Goal: Task Accomplishment & Management: Use online tool/utility

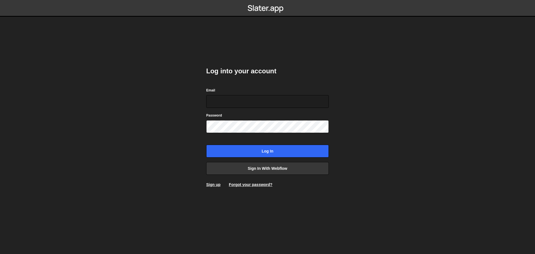
click at [518, 82] on body "Log into your account Email Password Log in Sign in with Webflow Sign up Forgot…" at bounding box center [267, 127] width 535 height 254
click at [223, 98] on input "Email" at bounding box center [267, 101] width 123 height 13
paste input "demo@example.com"
click at [59, 92] on body "Log into your account Email demo@example.com Password Log in Sign in with Webfl…" at bounding box center [267, 127] width 535 height 254
click at [293, 103] on input "demo@example.com" at bounding box center [267, 101] width 123 height 13
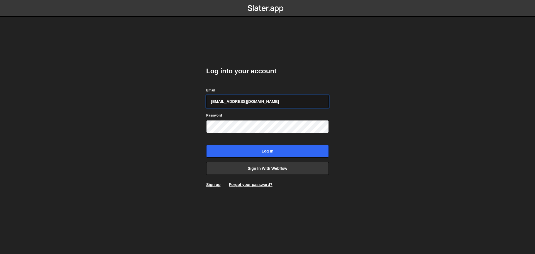
click at [293, 103] on input "demo@example.com" at bounding box center [267, 101] width 123 height 13
click at [316, 64] on div "Log into your account Email demo@example.com Password Log in Sign in with Webfl…" at bounding box center [267, 126] width 123 height 137
click at [269, 96] on input "demo@example.com" at bounding box center [267, 101] width 123 height 13
type input "d"
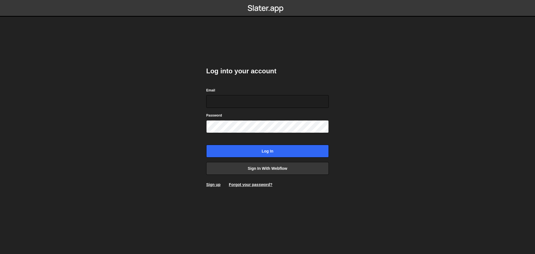
click at [299, 69] on h2 "Log into your account" at bounding box center [267, 71] width 123 height 9
click at [236, 99] on input "Email" at bounding box center [267, 101] width 123 height 13
type input "dev@Pinecone.agency"
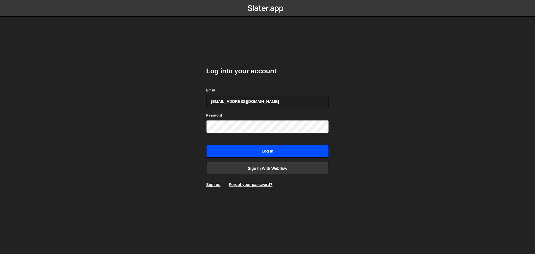
click at [241, 150] on input "Log in" at bounding box center [267, 151] width 123 height 13
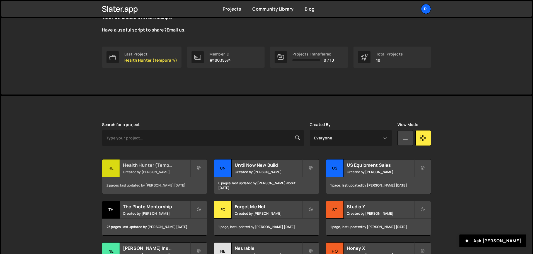
scroll to position [111, 0]
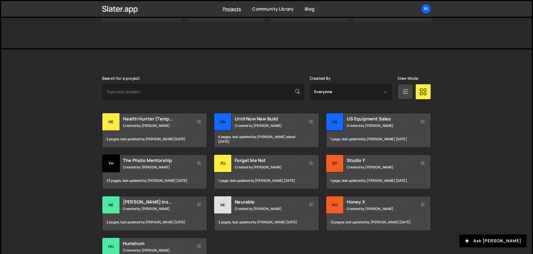
click at [166, 59] on div "[PERSON_NAME] is designed for desktop use. Please use a larger screen to access…" at bounding box center [266, 174] width 345 height 250
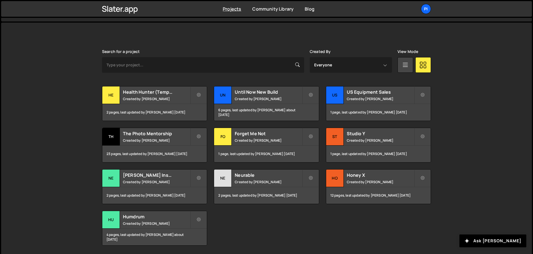
scroll to position [158, 0]
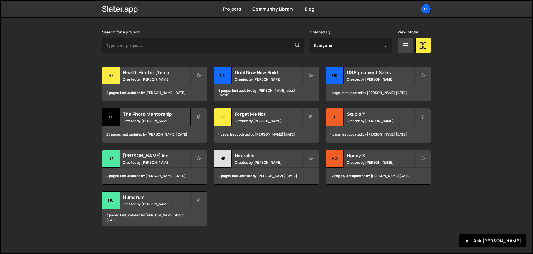
click at [198, 113] on button at bounding box center [198, 117] width 17 height 18
click at [165, 121] on small "Created by Richard Burles" at bounding box center [156, 120] width 67 height 5
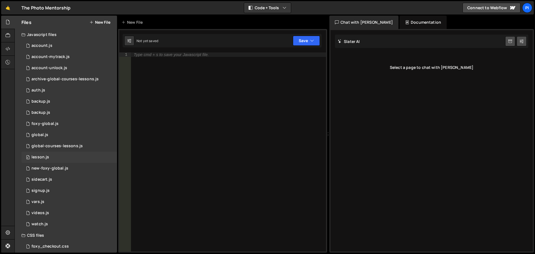
scroll to position [50, 0]
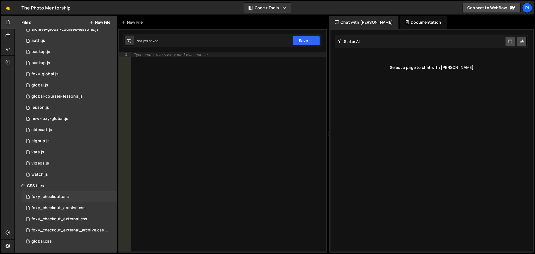
click at [60, 198] on div "foxy_checkout.css" at bounding box center [49, 196] width 37 height 5
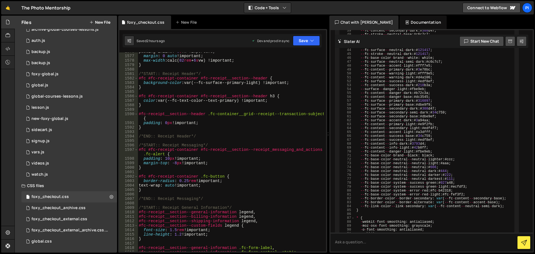
scroll to position [7465, 0]
type textarea "color: var(--fc-text-color--text-primary) !important;"
click at [276, 101] on div "padding-inline : 3 s vw !important ; margin : 0 auto !important ; max-width : c…" at bounding box center [231, 153] width 186 height 208
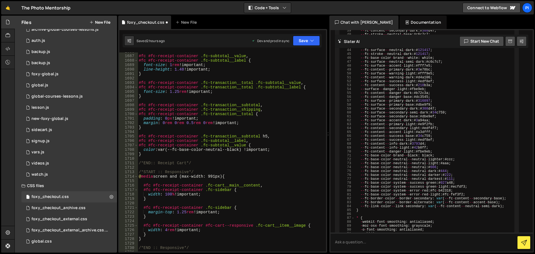
scroll to position [7964, 0]
click at [155, 155] on div "#fc #fc-receipt-container .fc-subtotal__value , #fc #fc-receipt-container .fc-s…" at bounding box center [231, 153] width 186 height 208
type textarea "}"
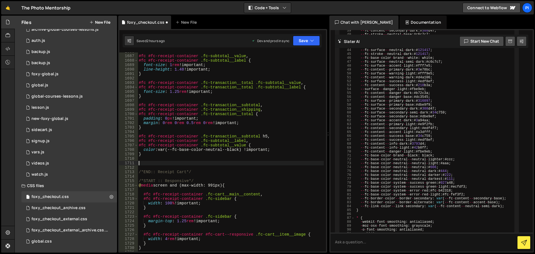
paste textarea
click at [148, 163] on div "#fc #fc-receipt-container .fc-subtotal__value , #fc #fc-receipt-container .fc-s…" at bounding box center [231, 153] width 186 height 208
paste textarea "#fc .fc-cart__items__header"
drag, startPoint x: 147, startPoint y: 136, endPoint x: 198, endPoint y: 137, distance: 51.5
click at [198, 137] on div "#fc #fc-receipt-container .fc-subtotal__value , #fc #fc-receipt-container .fc-s…" at bounding box center [231, 153] width 186 height 208
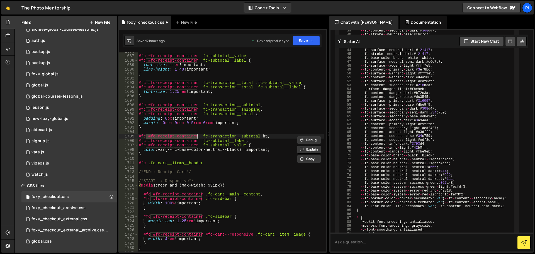
click at [148, 164] on div "#fc #fc-receipt-container .fc-subtotal__value , #fc #fc-receipt-container .fc-s…" at bounding box center [231, 153] width 186 height 208
paste textarea "#fc-receipt-container"
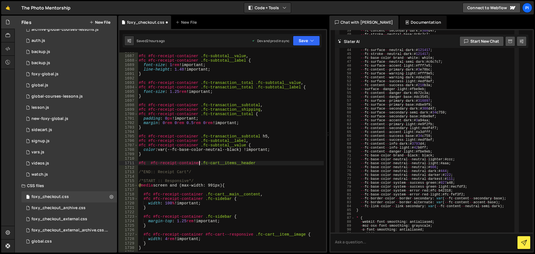
scroll to position [0, 4]
click at [150, 165] on div "#fc #fc-receipt-container .fc-subtotal__value , #fc #fc-receipt-container .fc-s…" at bounding box center [231, 153] width 186 height 208
click at [260, 162] on div "#fc #fc-receipt-container .fc-subtotal__value , #fc #fc-receipt-container .fc-s…" at bounding box center [231, 153] width 186 height 208
type textarea "#fc #fc-receipt-container .fc-cart__items__header {}"
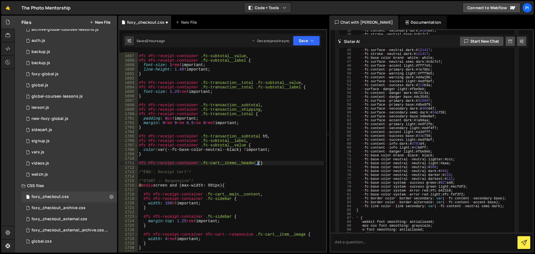
scroll to position [0, 0]
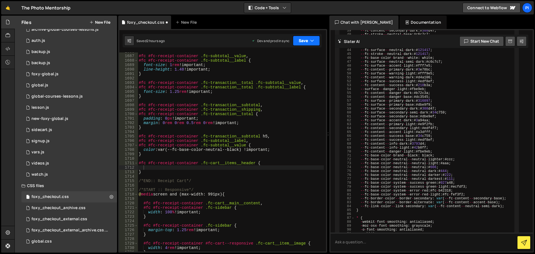
click at [305, 44] on button "Save" at bounding box center [306, 41] width 27 height 10
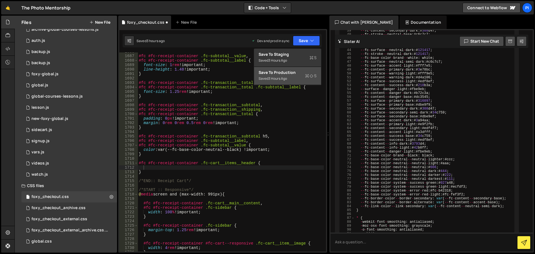
click at [276, 70] on div "Save to Production S" at bounding box center [288, 73] width 58 height 6
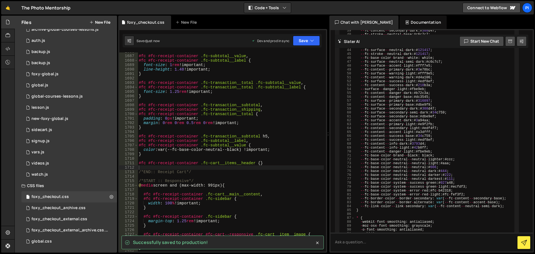
click at [253, 159] on div "#fc #fc-receipt-container .fc-subtotal__value , #fc #fc-receipt-container .fc-s…" at bounding box center [231, 153] width 186 height 208
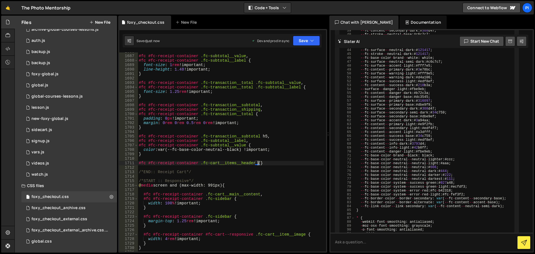
click at [257, 163] on div "#fc #fc-receipt-container .fc-subtotal__value , #fc #fc-receipt-container .fc-s…" at bounding box center [231, 153] width 186 height 208
click at [170, 95] on div "#fc #fc-receipt-container .fc-subtotal__value , #fc #fc-receipt-container .fc-s…" at bounding box center [231, 153] width 186 height 208
type textarea "}"
click at [253, 167] on div "#fc #fc-receipt-container .fc-subtotal__value , #fc #fc-receipt-container .fc-s…" at bounding box center [231, 153] width 186 height 208
click at [259, 163] on div "#fc #fc-receipt-container .fc-subtotal__value , #fc #fc-receipt-container .fc-s…" at bounding box center [231, 153] width 186 height 208
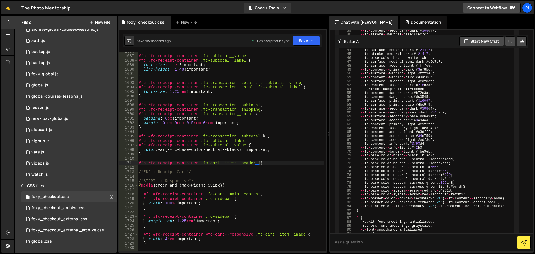
type textarea "#fc #fc-receipt-container .fc-cart__items__header {}"
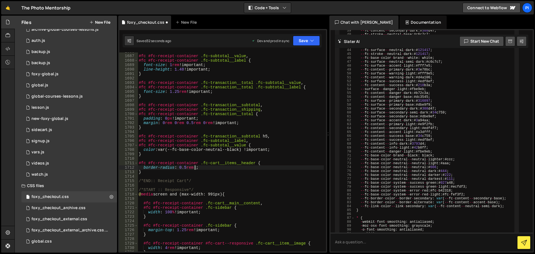
scroll to position [0, 4]
click at [307, 44] on button "Save" at bounding box center [306, 41] width 27 height 10
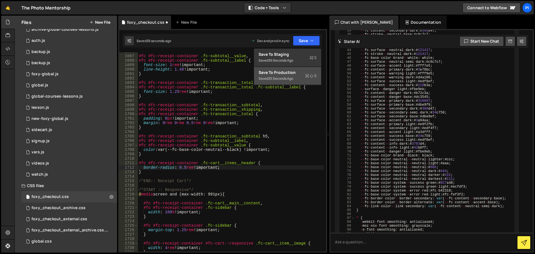
click at [285, 76] on div "Saved 35 seconds ago" at bounding box center [288, 78] width 58 height 7
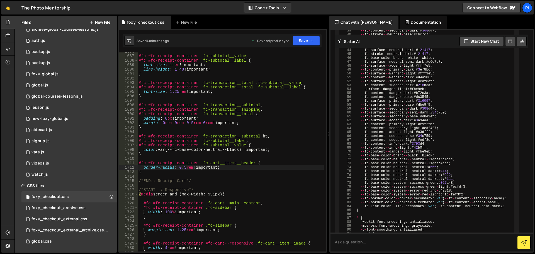
click at [225, 169] on div "#fc #fc-receipt-container .fc-subtotal__value , #fc #fc-receipt-container .fc-s…" at bounding box center [231, 153] width 186 height 208
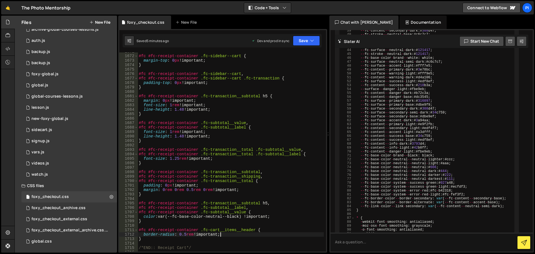
scroll to position [7864, 0]
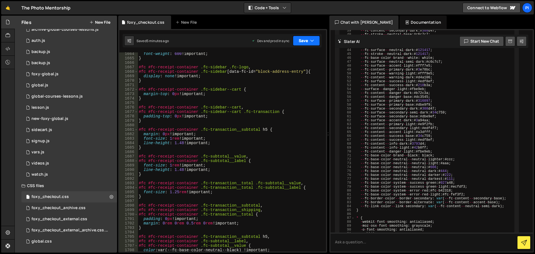
click at [313, 38] on icon "button" at bounding box center [312, 41] width 4 height 6
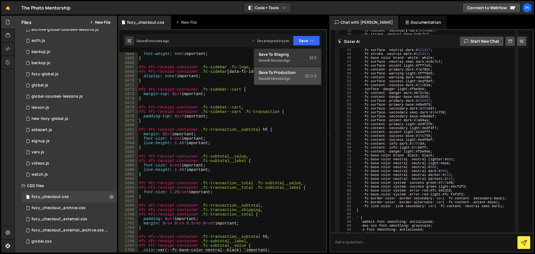
click at [298, 75] on div "Saved 5 minutes ago" at bounding box center [288, 78] width 58 height 7
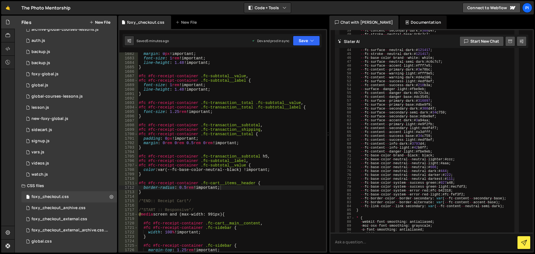
scroll to position [7977, 0]
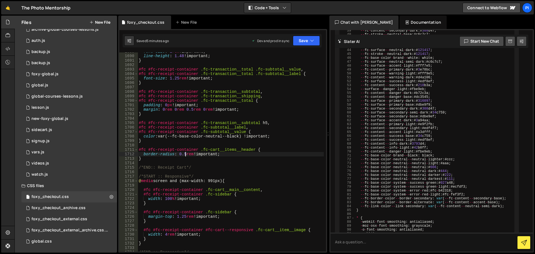
click at [186, 155] on div "font-size : 1 rem !important ; line-height : 1.48 !important ; } #fc #fc-receip…" at bounding box center [231, 153] width 186 height 208
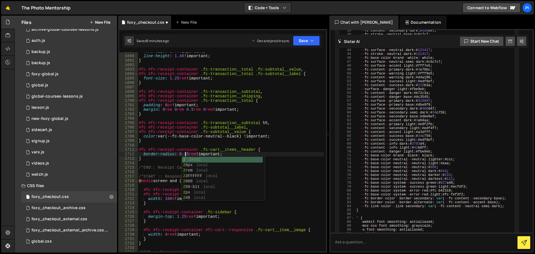
scroll to position [0, 3]
click at [201, 152] on div "font-size : 1 rem !important ; line-height : 1.48 !important ; } #fc #fc-receip…" at bounding box center [231, 153] width 186 height 208
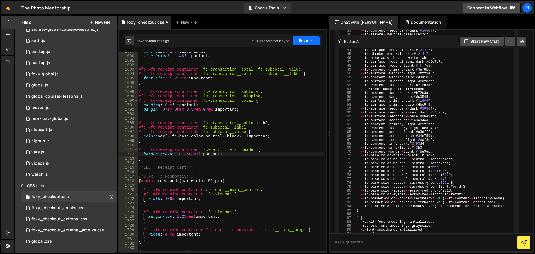
type textarea "border-radius: 0.25rem !important;"
click at [306, 43] on button "Save" at bounding box center [306, 41] width 27 height 10
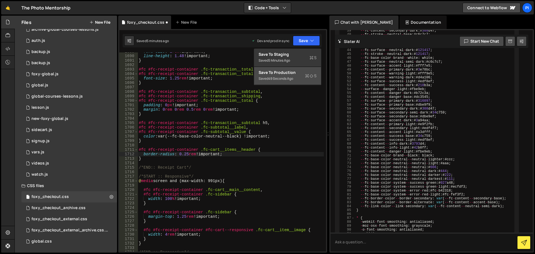
click at [289, 72] on div "Save to Production S" at bounding box center [288, 73] width 58 height 6
